Goal: Task Accomplishment & Management: Manage account settings

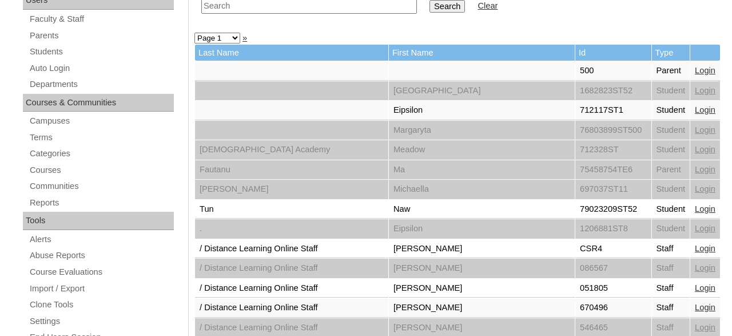
scroll to position [238, 0]
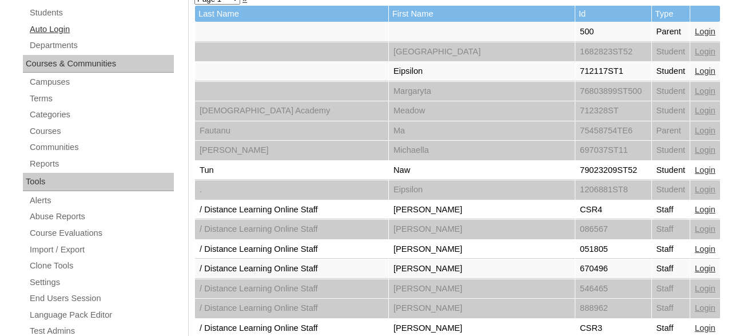
click at [70, 29] on link "Auto Login" at bounding box center [101, 29] width 145 height 14
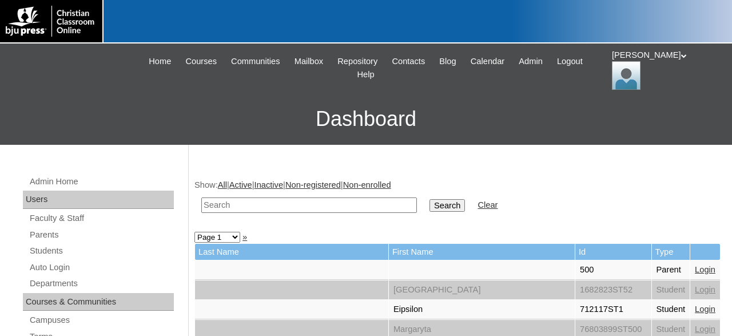
click at [365, 205] on input "text" at bounding box center [309, 204] width 216 height 15
type input "[PERSON_NAME]"
click at [429, 199] on input "Search" at bounding box center [446, 205] width 35 height 13
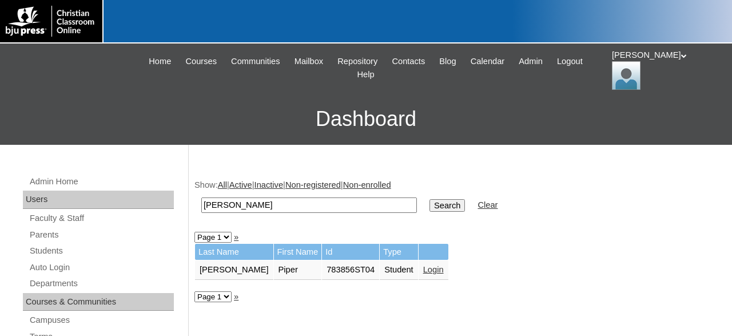
click at [423, 272] on link "Login" at bounding box center [433, 269] width 21 height 9
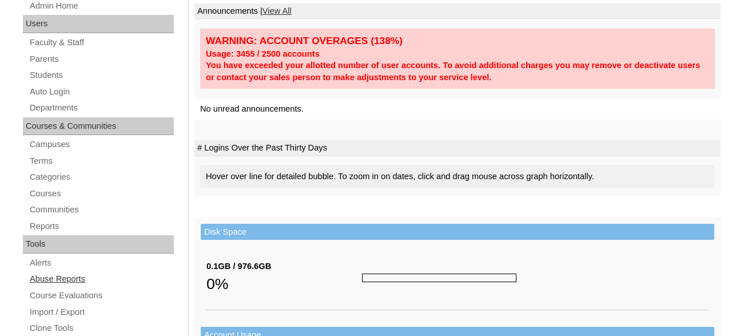
scroll to position [178, 0]
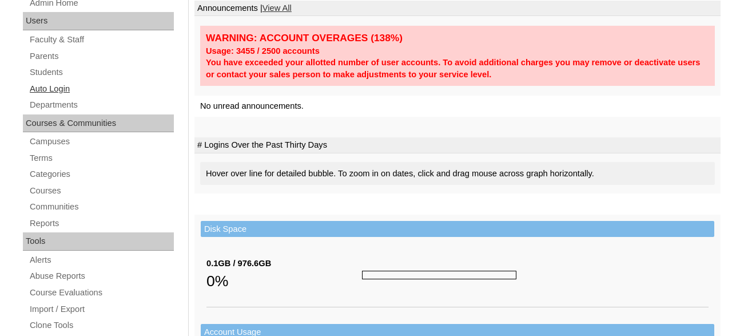
click at [63, 89] on link "Auto Login" at bounding box center [101, 89] width 145 height 14
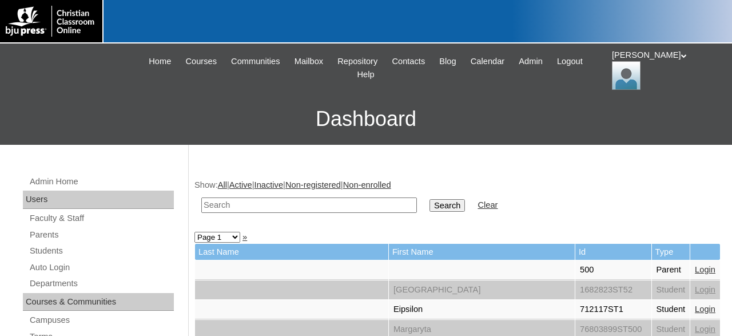
click at [305, 200] on input "text" at bounding box center [309, 204] width 216 height 15
type input "[PERSON_NAME]"
click at [429, 199] on input "Search" at bounding box center [446, 205] width 35 height 13
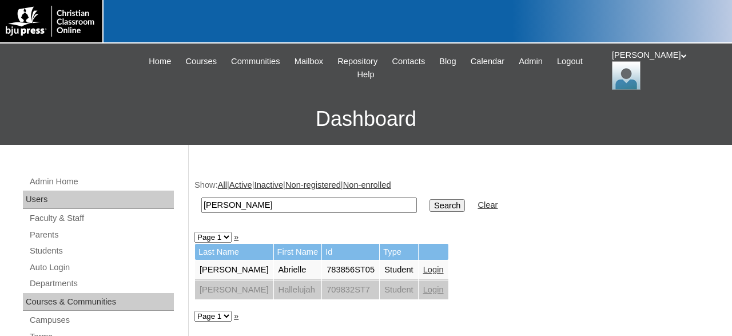
click at [423, 270] on link "Login" at bounding box center [433, 269] width 21 height 9
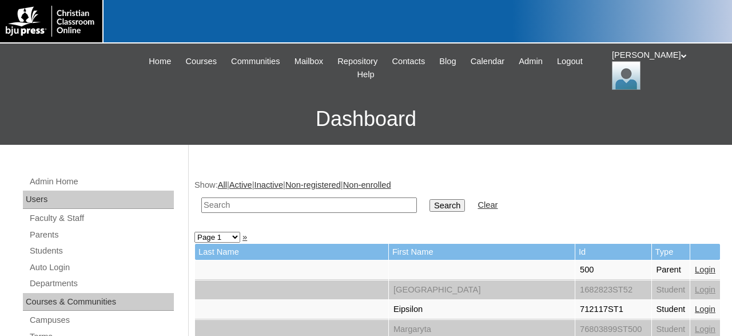
click at [322, 202] on input "text" at bounding box center [309, 204] width 216 height 15
type input "[PERSON_NAME]"
click at [429, 199] on input "Search" at bounding box center [446, 205] width 35 height 13
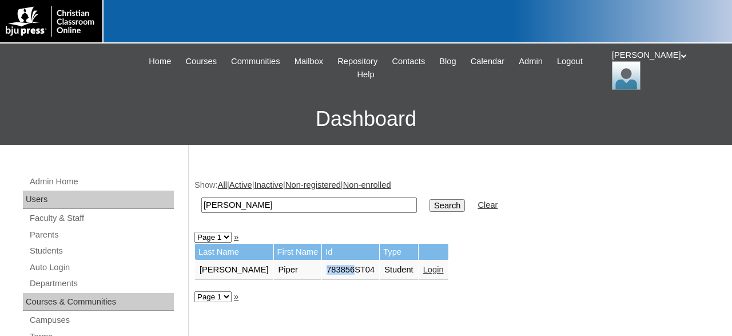
drag, startPoint x: 300, startPoint y: 270, endPoint x: 327, endPoint y: 275, distance: 27.4
click at [327, 275] on td "783856ST04" at bounding box center [350, 269] width 57 height 19
copy td "783856"
click at [543, 63] on span "Admin" at bounding box center [531, 61] width 24 height 13
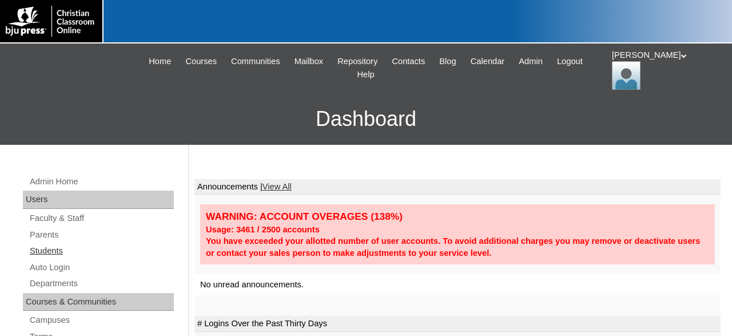
click at [51, 250] on link "Students" at bounding box center [101, 251] width 145 height 14
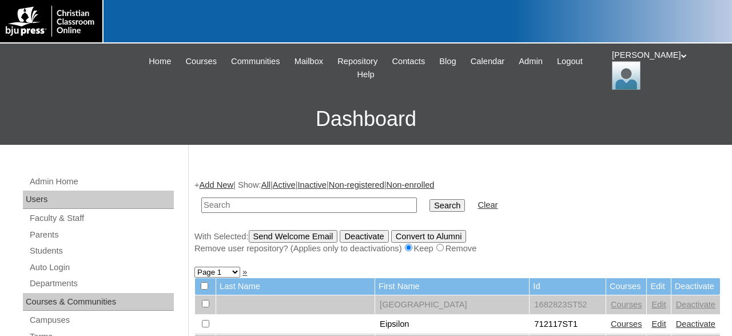
click at [335, 206] on input "text" at bounding box center [309, 204] width 216 height 15
type input "500012290"
click at [429, 199] on input "Search" at bounding box center [446, 205] width 35 height 13
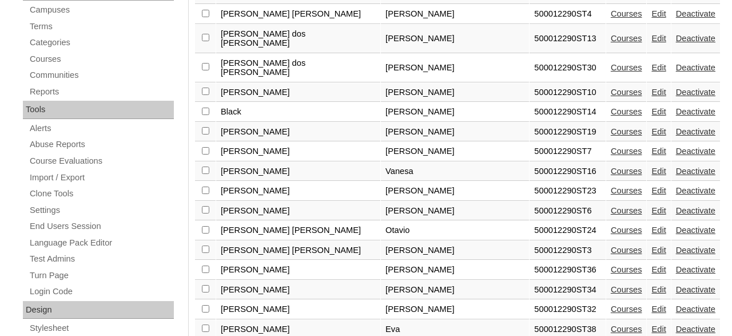
scroll to position [357, 0]
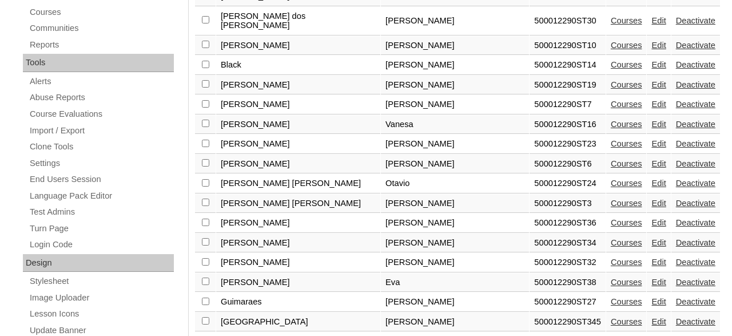
click at [651, 277] on link "Edit" at bounding box center [658, 281] width 14 height 9
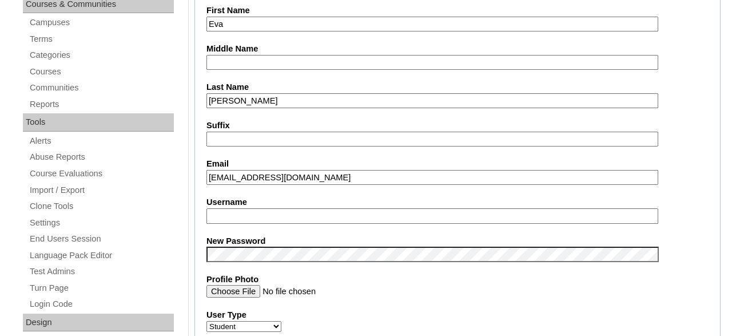
click at [296, 217] on input "Username" at bounding box center [432, 215] width 452 height 15
click at [214, 216] on input "egomez" at bounding box center [432, 215] width 452 height 15
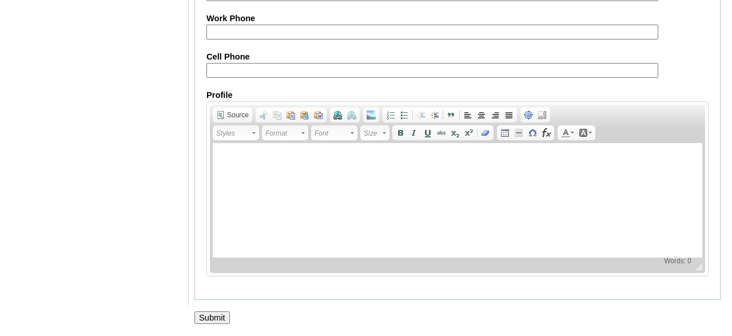
scroll to position [1512, 0]
type input "evagomez"
click at [210, 316] on input "Submit" at bounding box center [211, 317] width 35 height 13
